Goal: Navigation & Orientation: Understand site structure

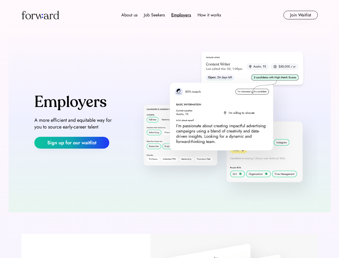
click at [170, 129] on img at bounding box center [223, 121] width 189 height 160
click at [170, 15] on div "About us Job Seekers Employers How it works" at bounding box center [172, 15] width 212 height 6
click at [40, 15] on img at bounding box center [40, 15] width 38 height 9
click at [171, 15] on div "Employers" at bounding box center [181, 15] width 20 height 6
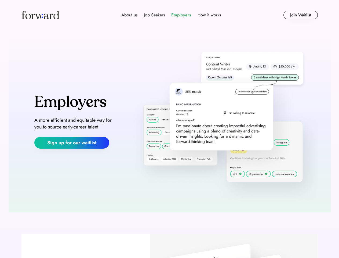
click at [130, 15] on div "About us" at bounding box center [129, 15] width 16 height 6
click at [155, 15] on div "Job Seekers" at bounding box center [154, 15] width 21 height 6
click at [181, 15] on div "Employers" at bounding box center [181, 15] width 20 height 6
click at [209, 15] on div "How it works" at bounding box center [209, 15] width 23 height 6
click at [301, 15] on button "Join Waitlist" at bounding box center [301, 15] width 34 height 9
